Goal: Navigation & Orientation: Find specific page/section

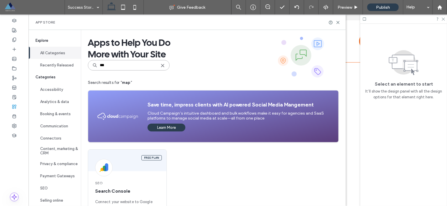
scroll to position [15, 0]
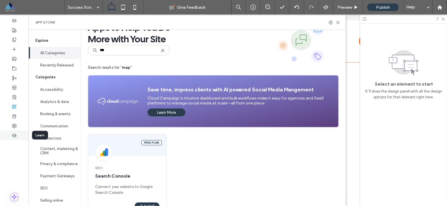
click at [14, 134] on icon at bounding box center [14, 135] width 5 height 5
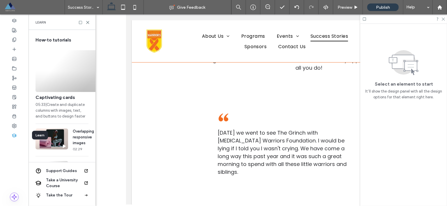
scroll to position [544, 0]
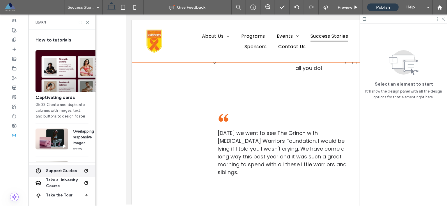
click at [70, 170] on span "Support Guides" at bounding box center [65, 171] width 38 height 6
click at [12, 9] on span at bounding box center [34, 7] width 60 height 12
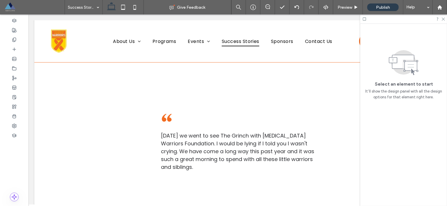
scroll to position [539, 0]
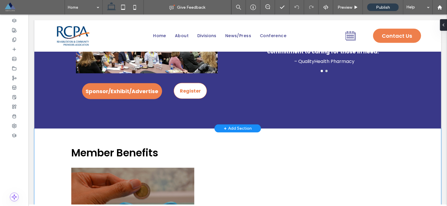
scroll to position [433, 0]
click at [147, 93] on span "Sponsor/Exhibit/Advertise" at bounding box center [121, 91] width 73 height 14
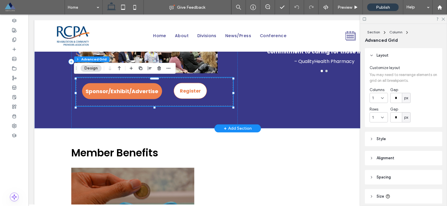
click at [147, 91] on span "Sponsor/Exhibit/Advertise" at bounding box center [121, 91] width 73 height 14
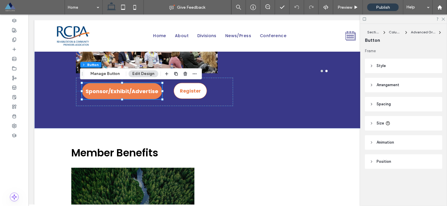
click at [370, 65] on icon at bounding box center [371, 66] width 4 height 4
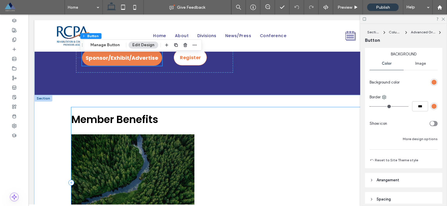
scroll to position [467, 0]
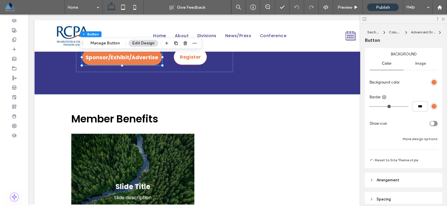
click at [8, 8] on span at bounding box center [34, 7] width 60 height 12
